Goal: Check status: Check status

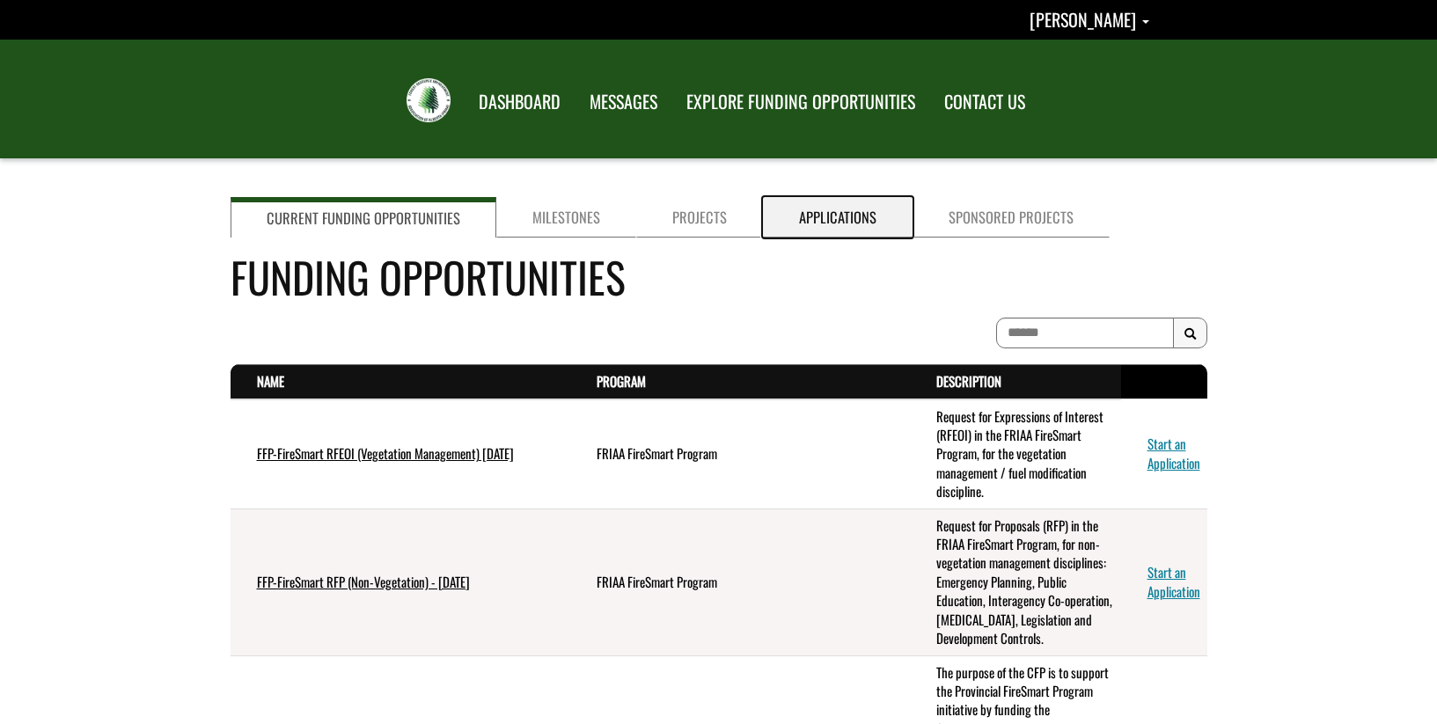
click at [840, 211] on link "Applications" at bounding box center [838, 217] width 150 height 40
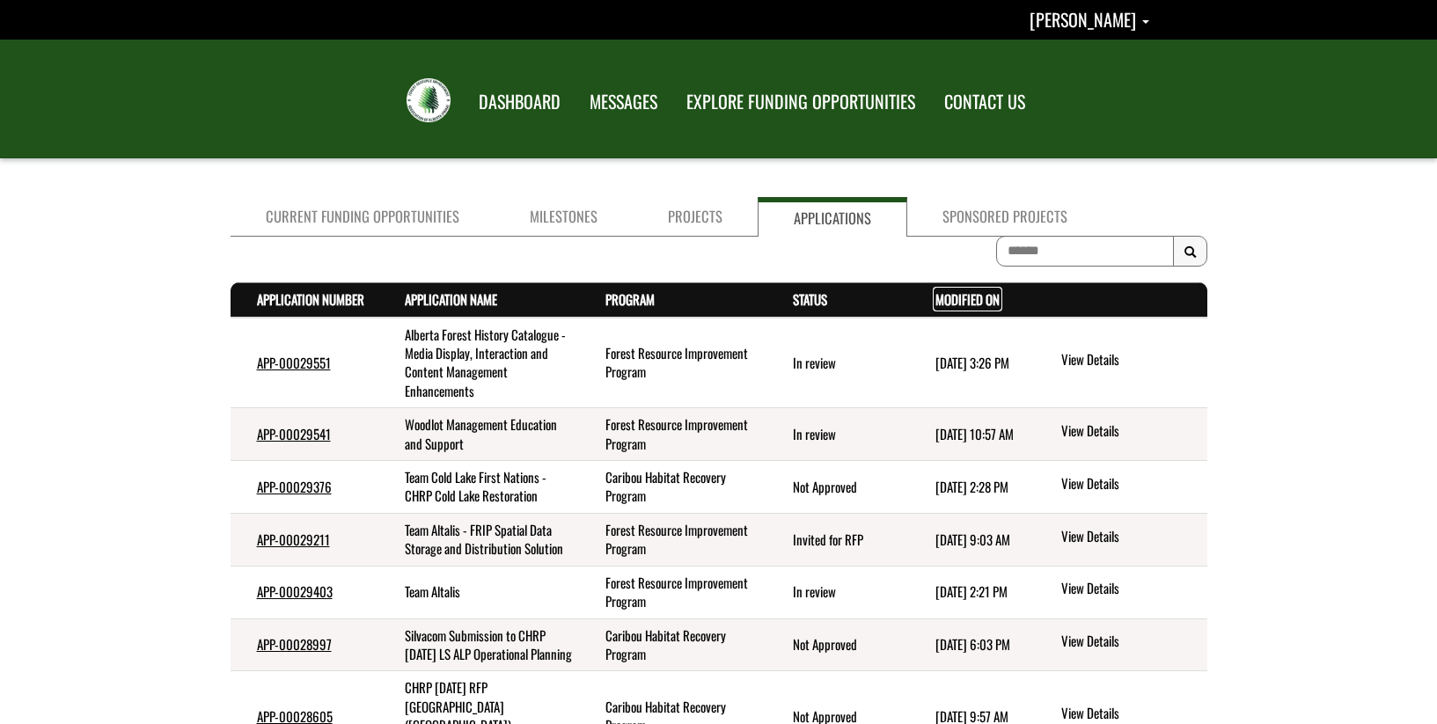
click at [938, 297] on link "Modified On . sort descending" at bounding box center [968, 299] width 64 height 19
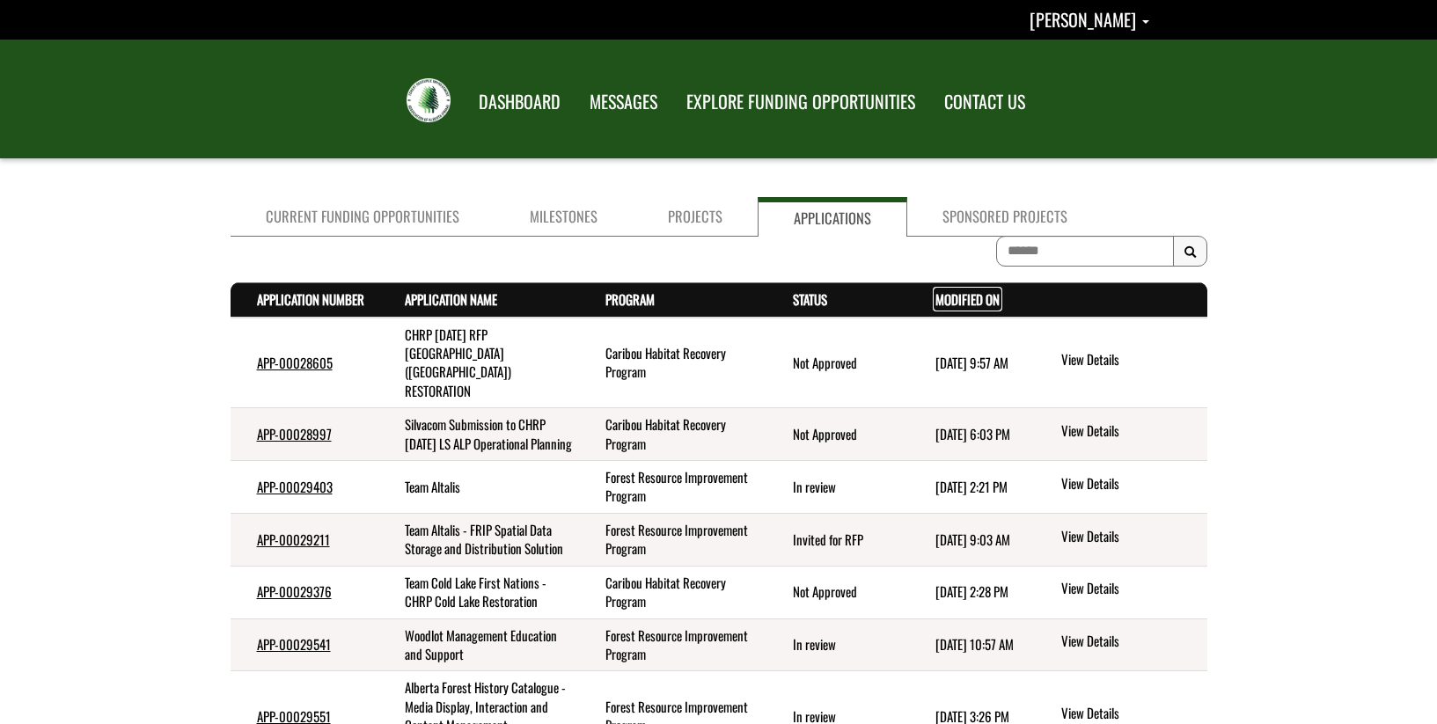
click at [936, 297] on link "Modified On . sort descending" at bounding box center [968, 299] width 64 height 19
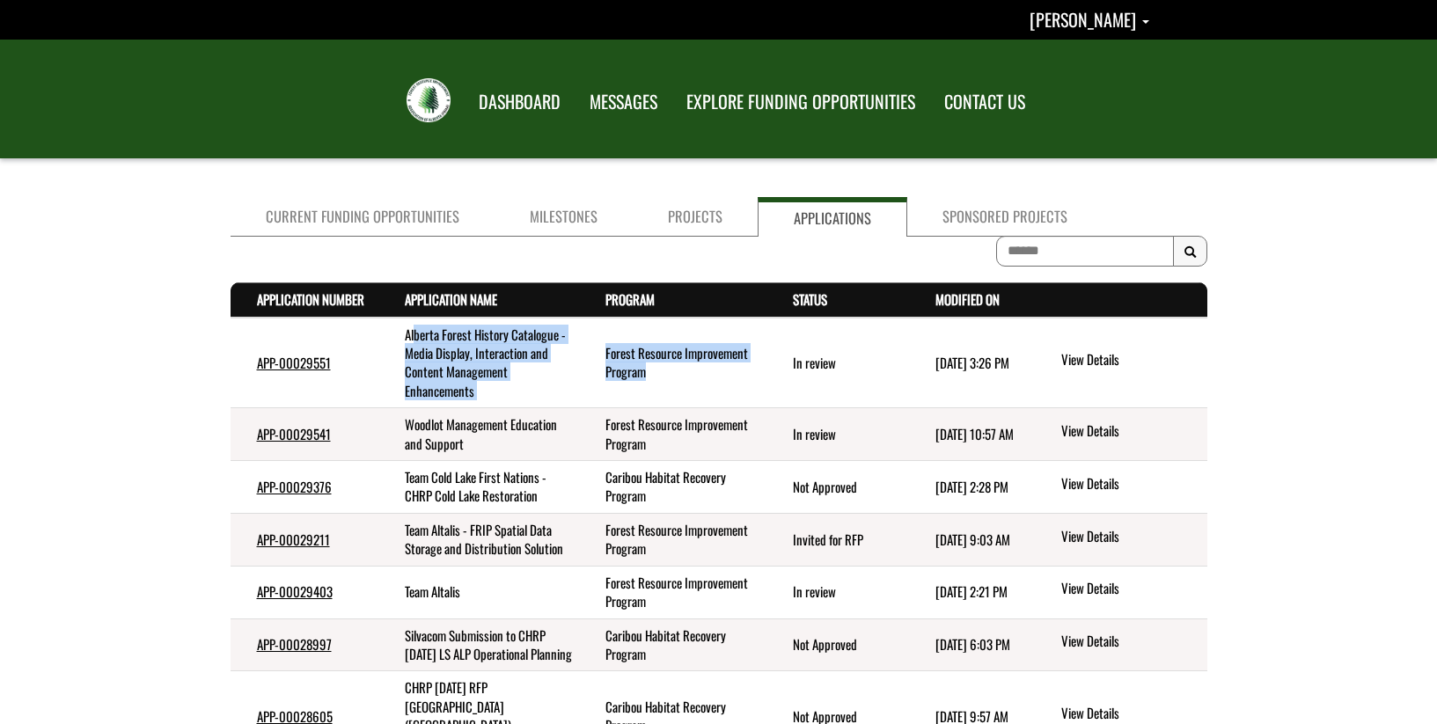
drag, startPoint x: 415, startPoint y: 334, endPoint x: 706, endPoint y: 381, distance: 295.0
click at [706, 381] on tr "APP-00029551 Alberta Forest History Catalogue - Media Display, Interaction and …" at bounding box center [719, 363] width 977 height 91
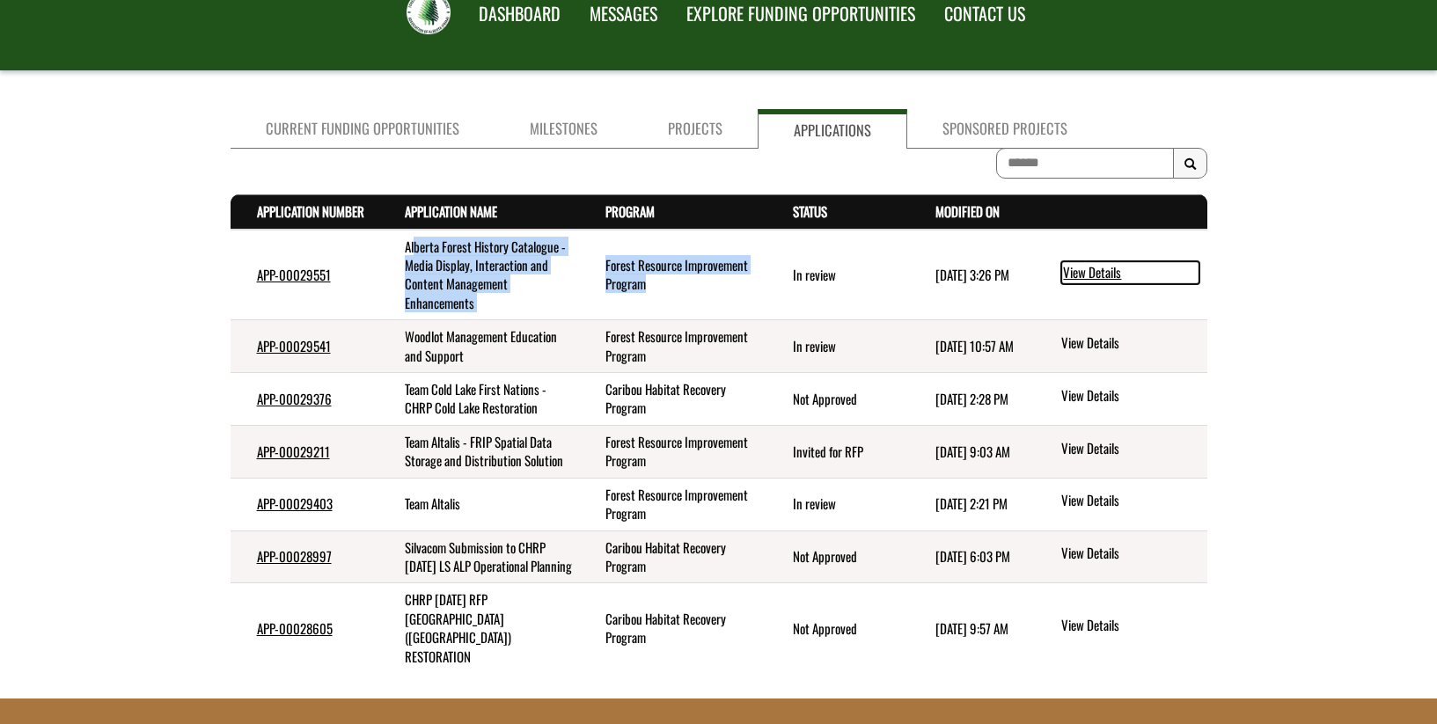
click at [1093, 269] on link "View Details" at bounding box center [1130, 272] width 138 height 23
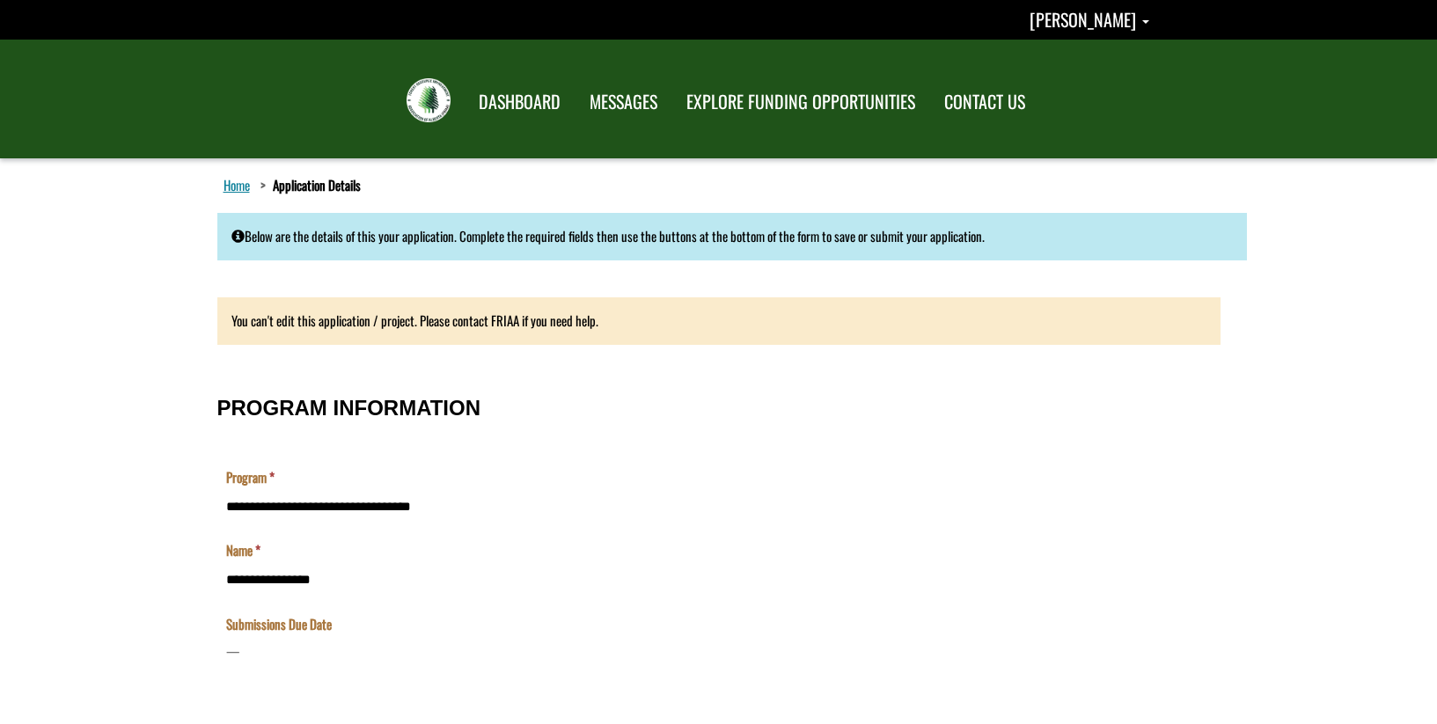
drag, startPoint x: 277, startPoint y: 224, endPoint x: 1023, endPoint y: 223, distance: 745.4
click at [1023, 223] on div "Below are the details of this your application. Complete the required fields th…" at bounding box center [732, 236] width 1030 height 47
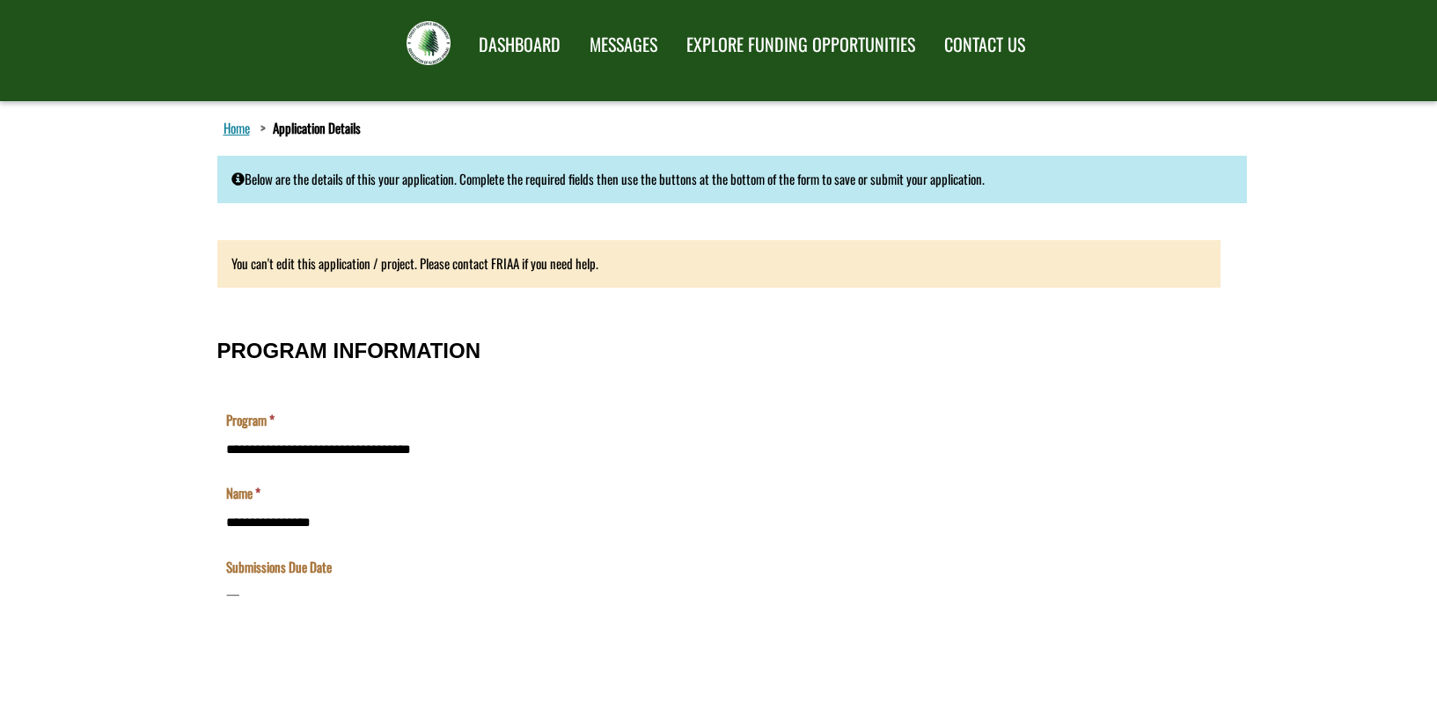
scroll to position [88, 0]
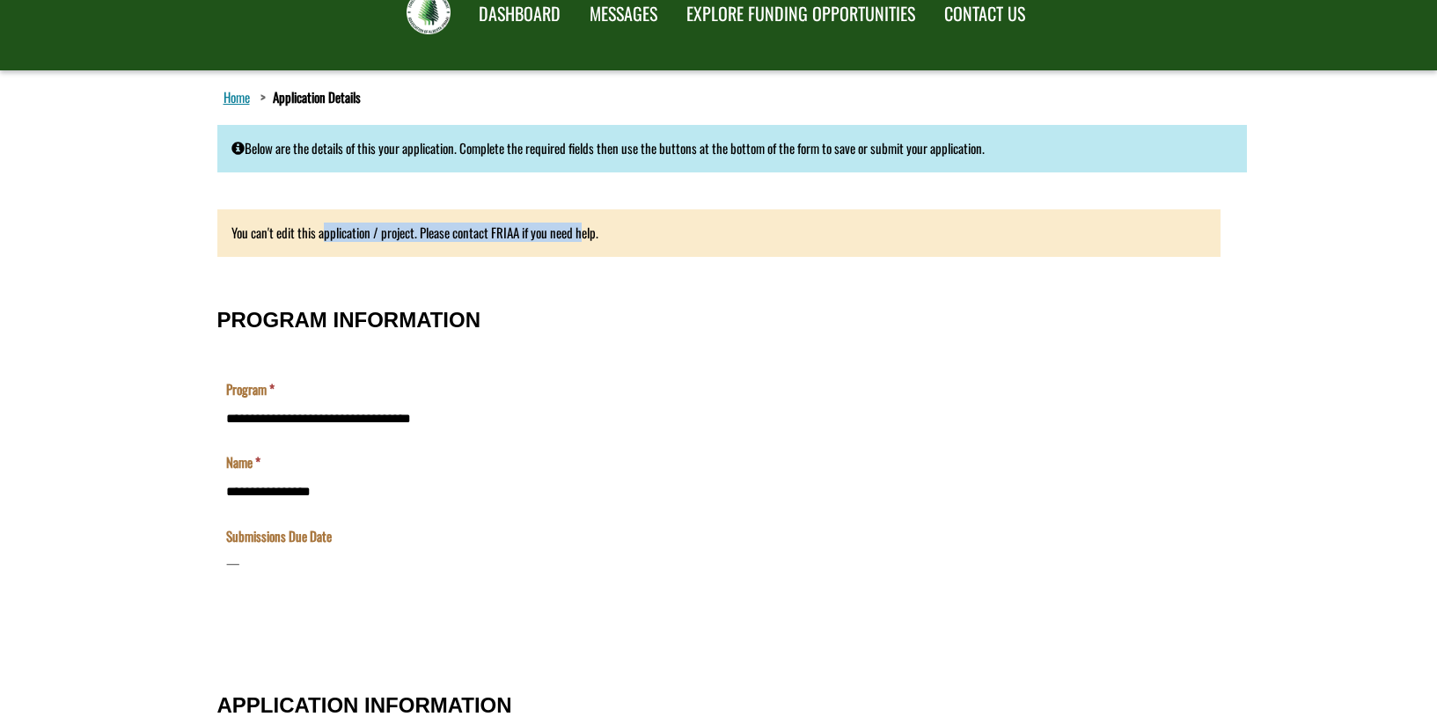
drag, startPoint x: 322, startPoint y: 233, endPoint x: 588, endPoint y: 231, distance: 265.8
click at [588, 231] on div "You can't edit this application / project. Please contact FRIAA if you need hel…" at bounding box center [718, 232] width 1003 height 47
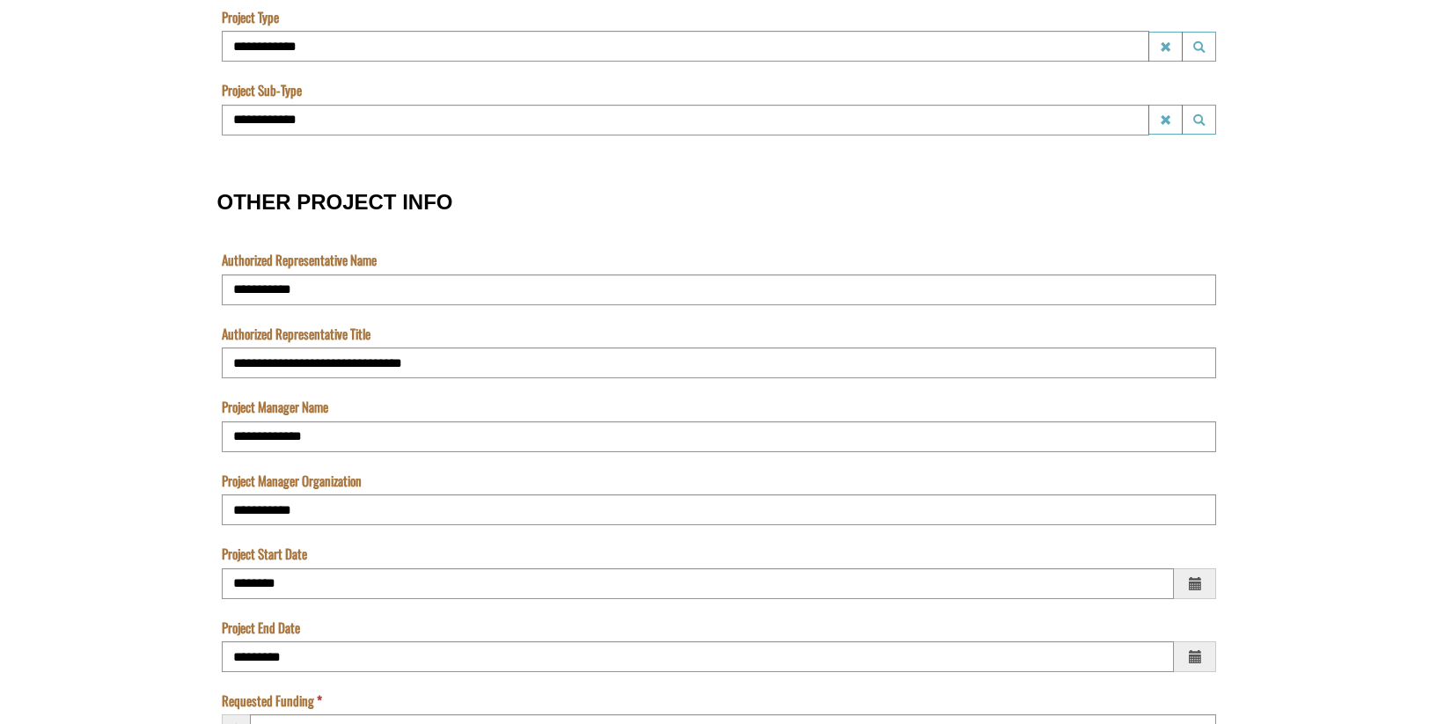
scroll to position [1056, 0]
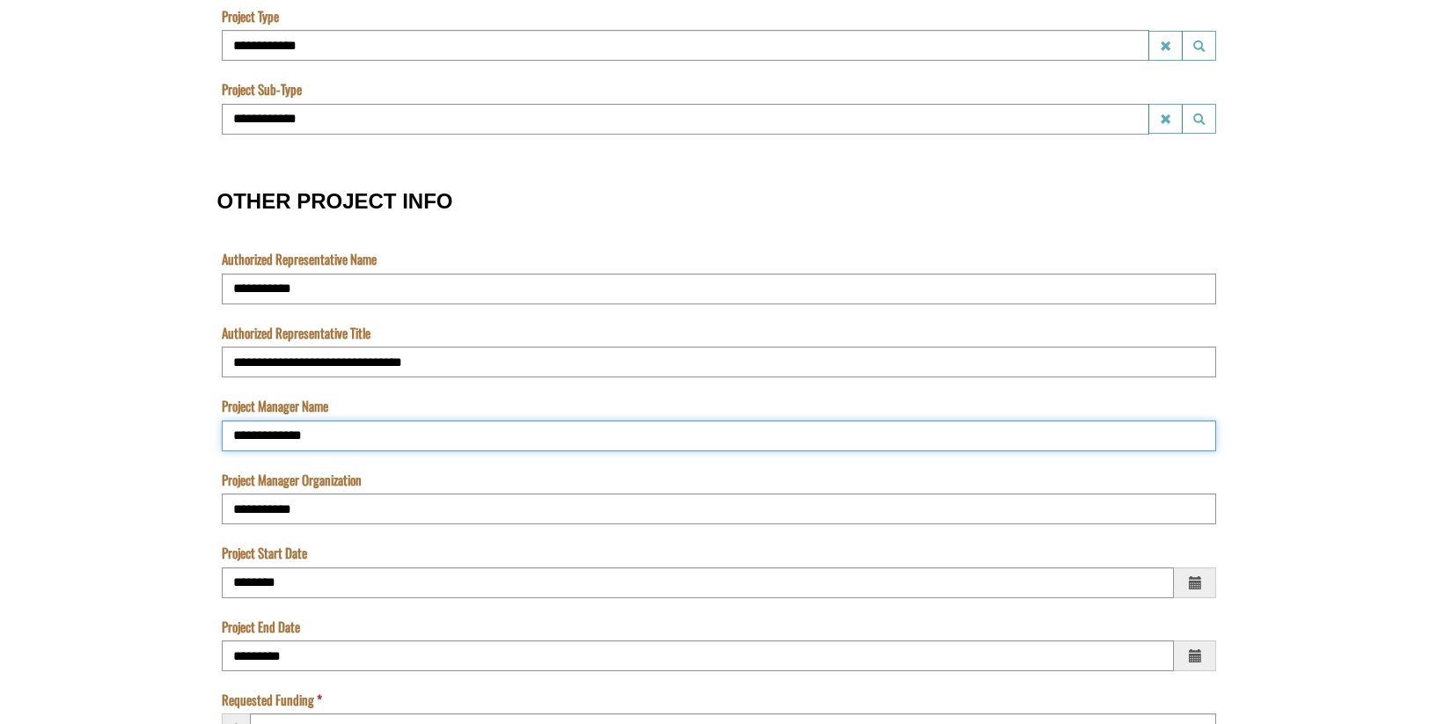
drag, startPoint x: 315, startPoint y: 437, endPoint x: 191, endPoint y: 432, distance: 124.2
click at [191, 432] on form "**********" at bounding box center [718, 522] width 1437 height 2840
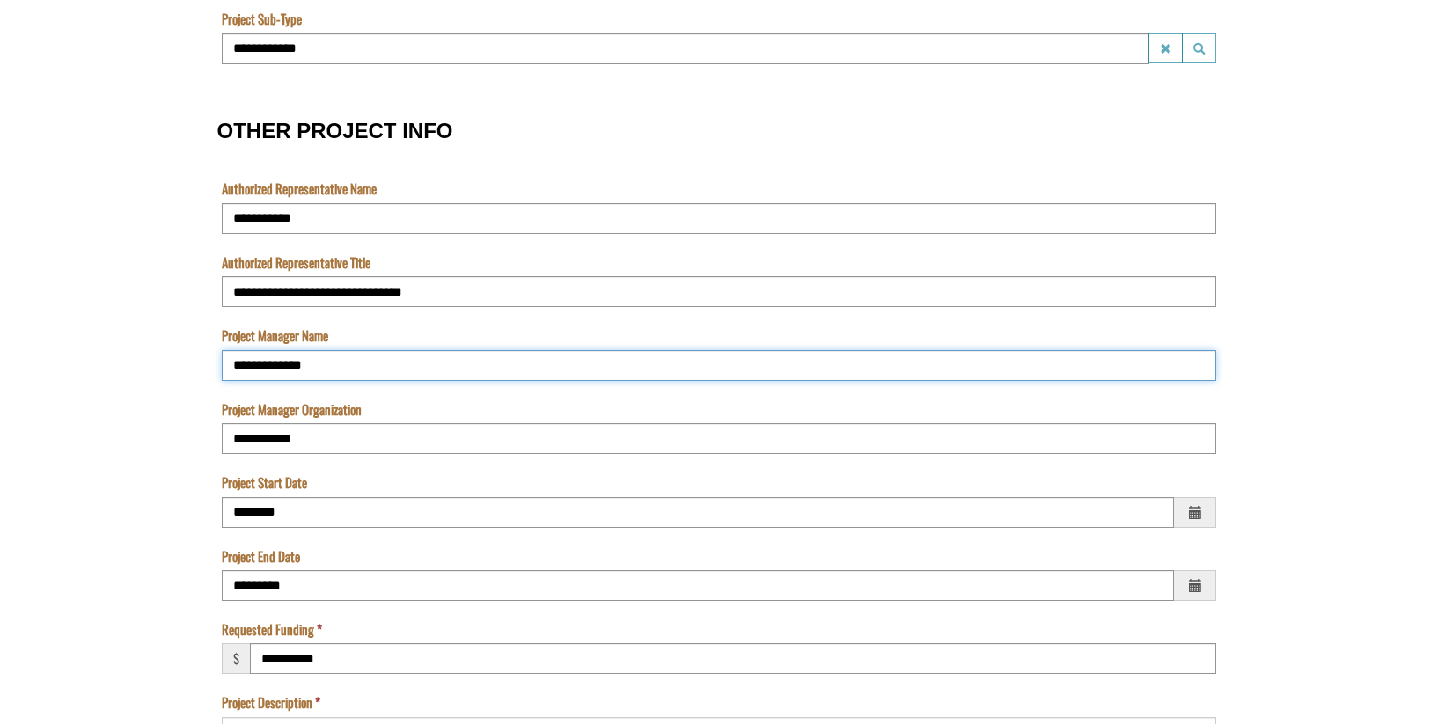
scroll to position [1232, 0]
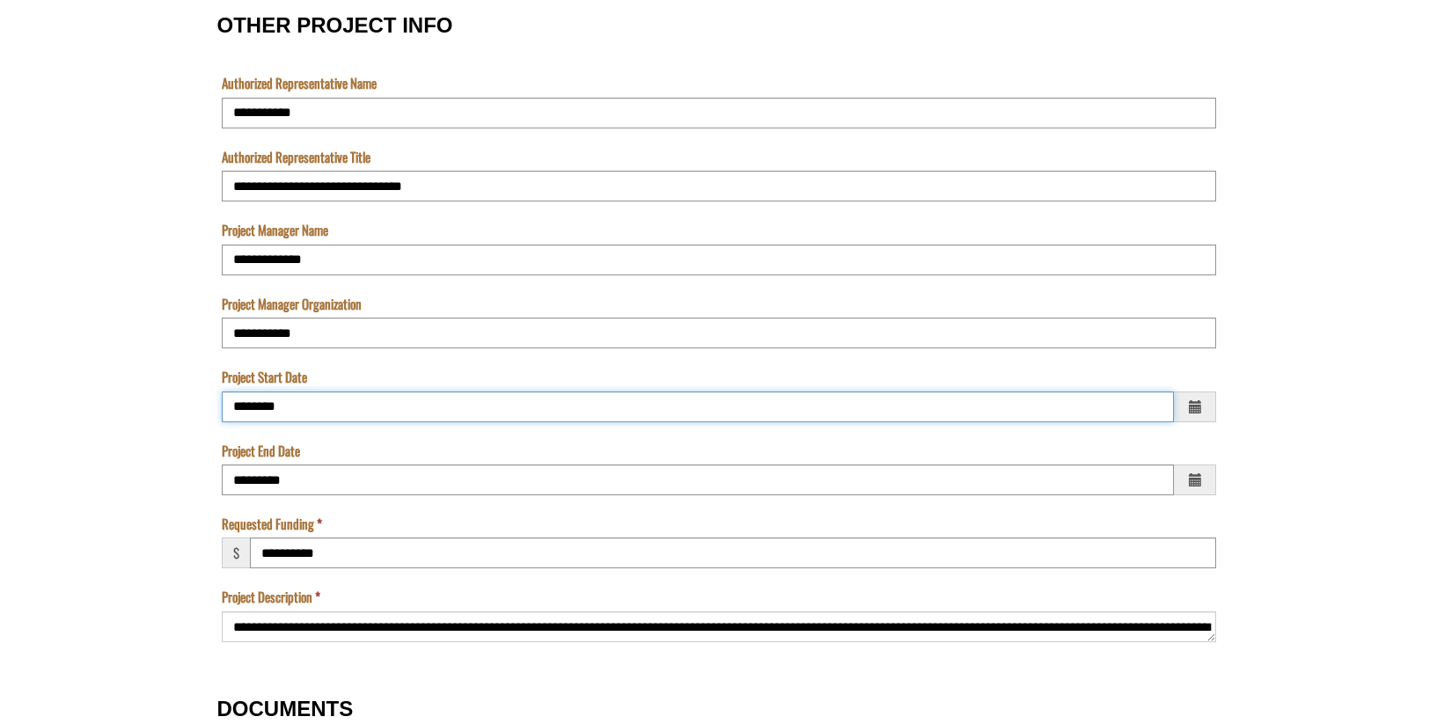
click at [259, 399] on input "********" at bounding box center [698, 407] width 952 height 31
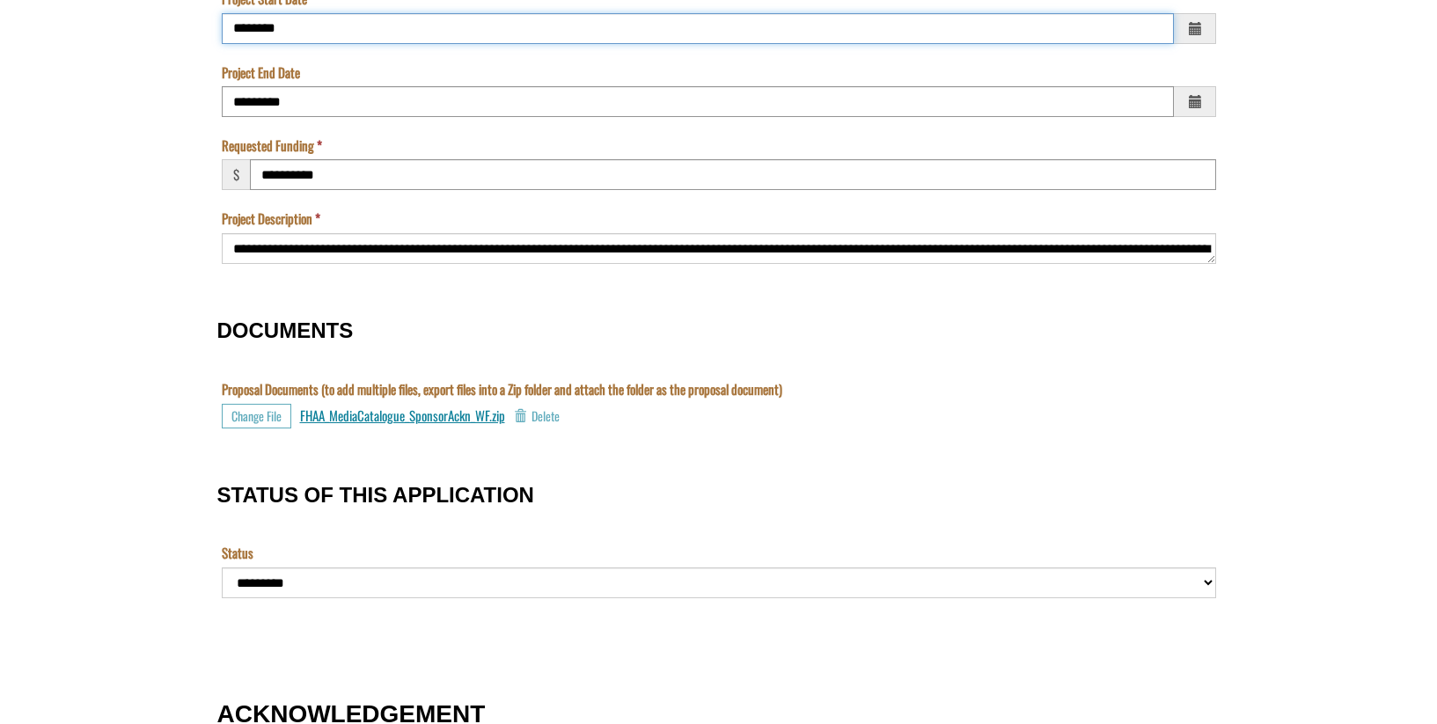
scroll to position [1584, 0]
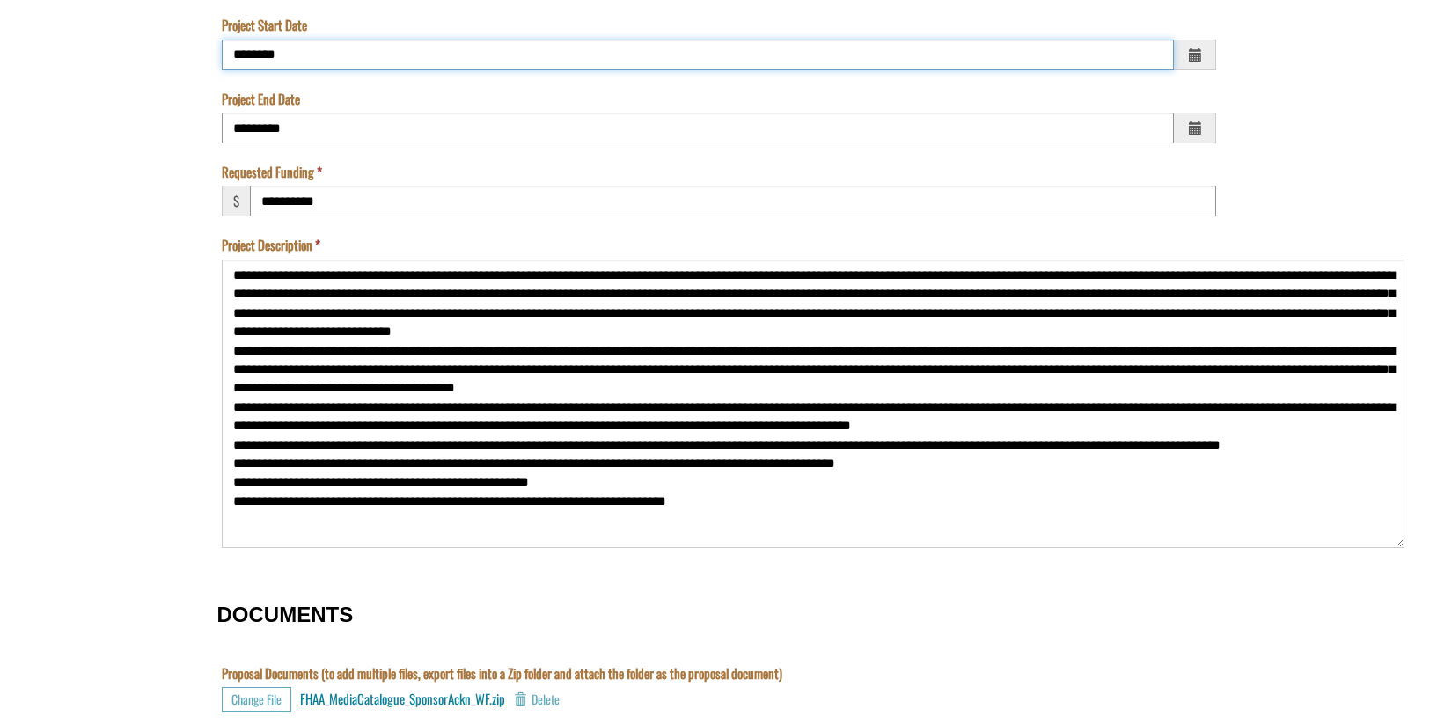
drag, startPoint x: 1210, startPoint y: 285, endPoint x: 1398, endPoint y: 542, distance: 318.6
click at [1398, 542] on textarea "Project Description" at bounding box center [813, 404] width 1183 height 289
